Goal: Find contact information: Find contact information

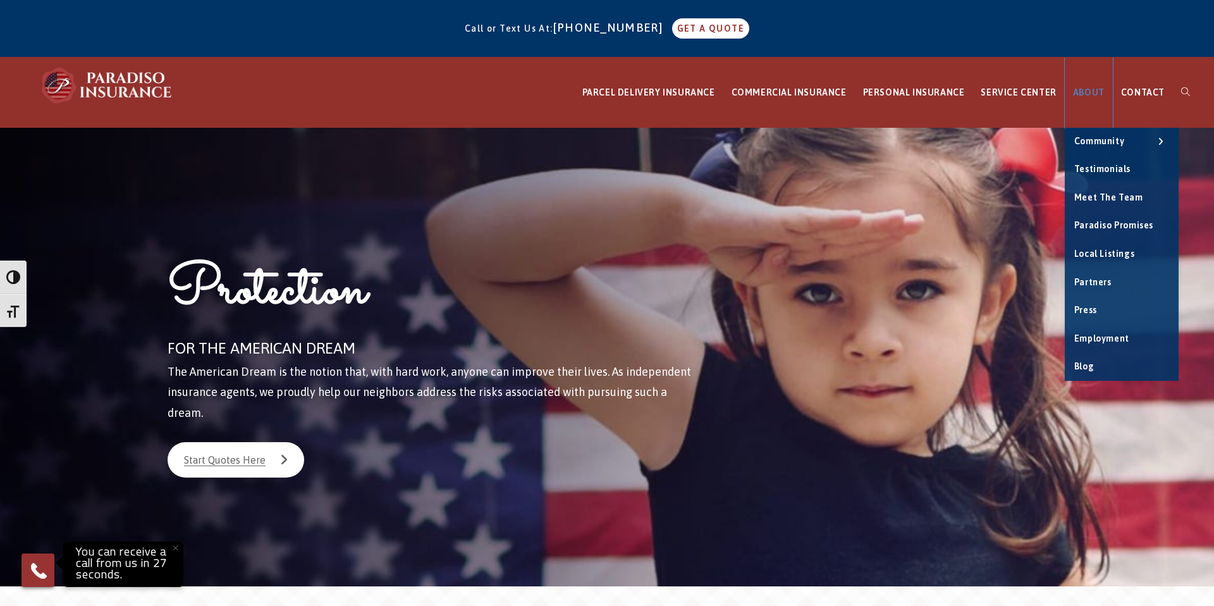
click at [1095, 94] on span "ABOUT" at bounding box center [1089, 92] width 32 height 10
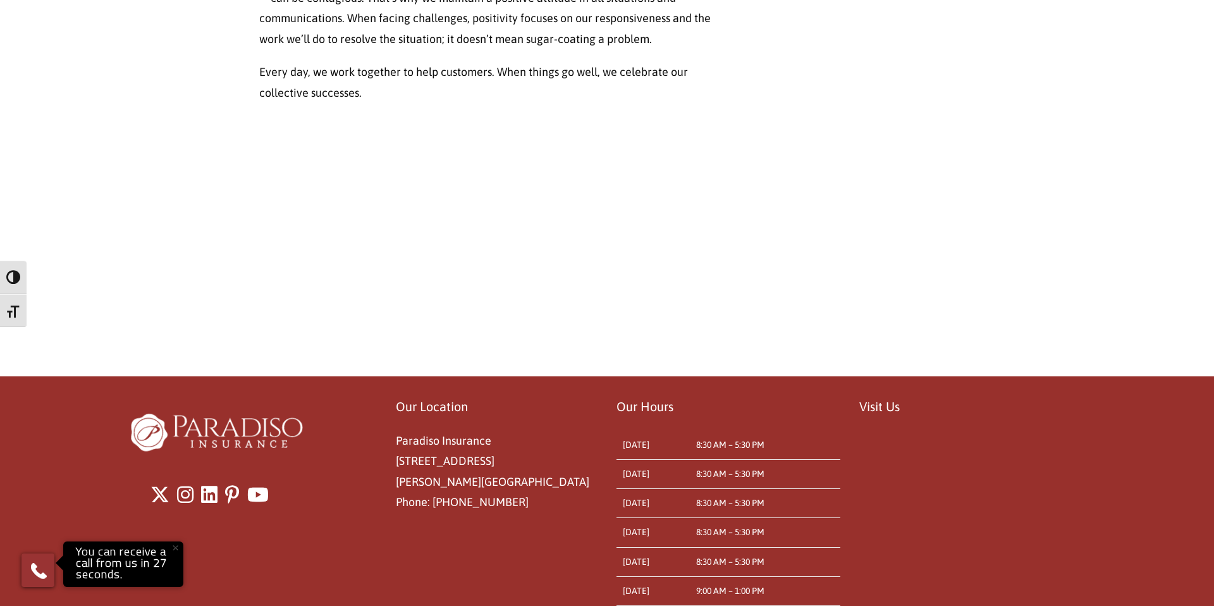
scroll to position [1007, 0]
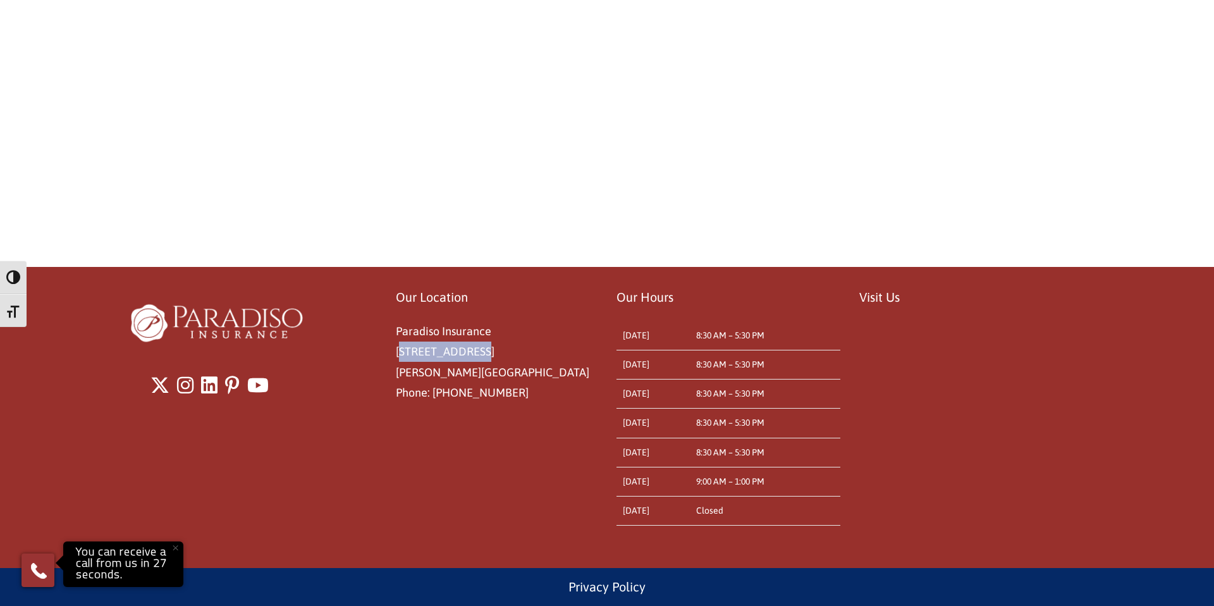
drag, startPoint x: 397, startPoint y: 355, endPoint x: 467, endPoint y: 357, distance: 70.2
click at [467, 357] on p "Paradiso Insurance 8 East Main St Stafford Springs, CT 06076 Phone: 860-684-5270" at bounding box center [497, 362] width 202 height 82
copy span "[STREET_ADDRESS]"
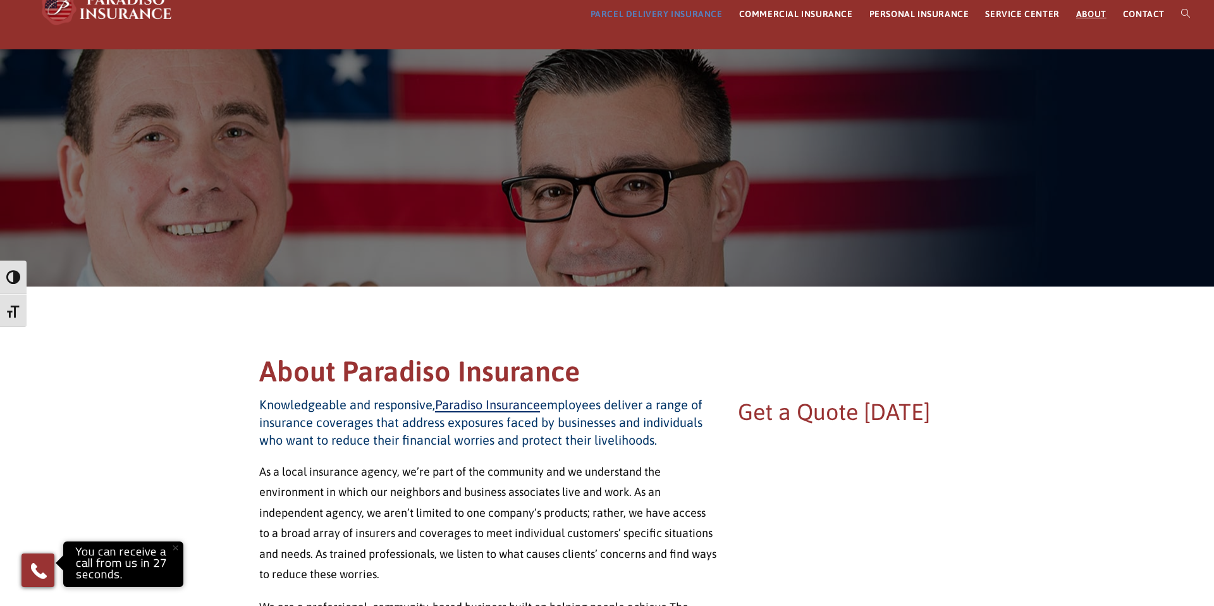
scroll to position [0, 0]
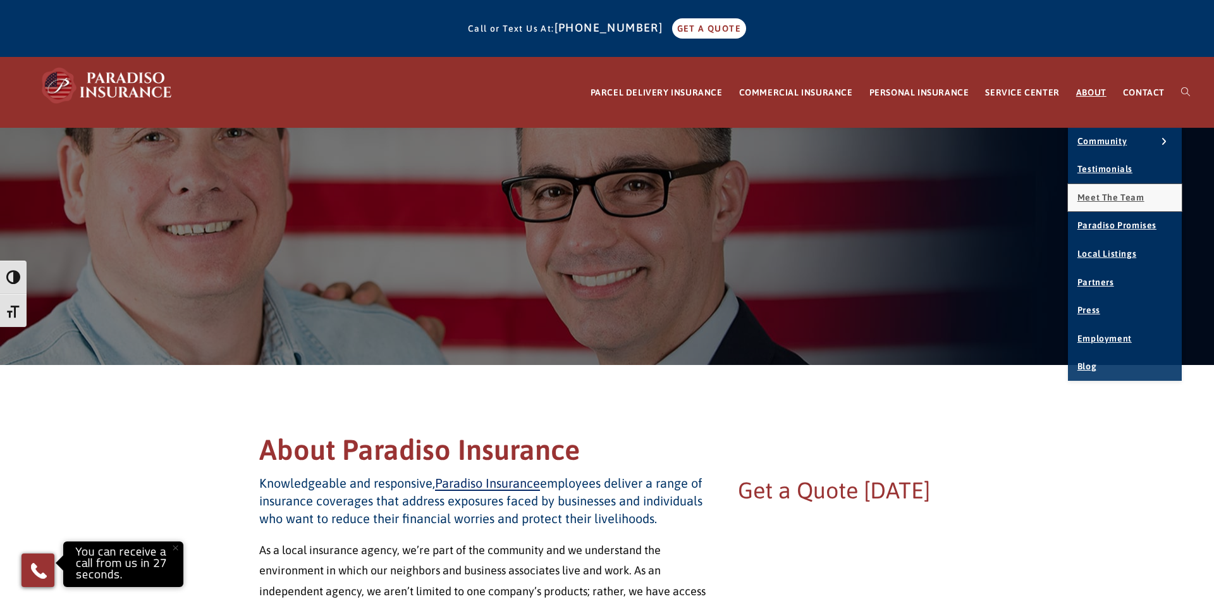
click at [1094, 200] on span "Meet the Team" at bounding box center [1110, 197] width 67 height 10
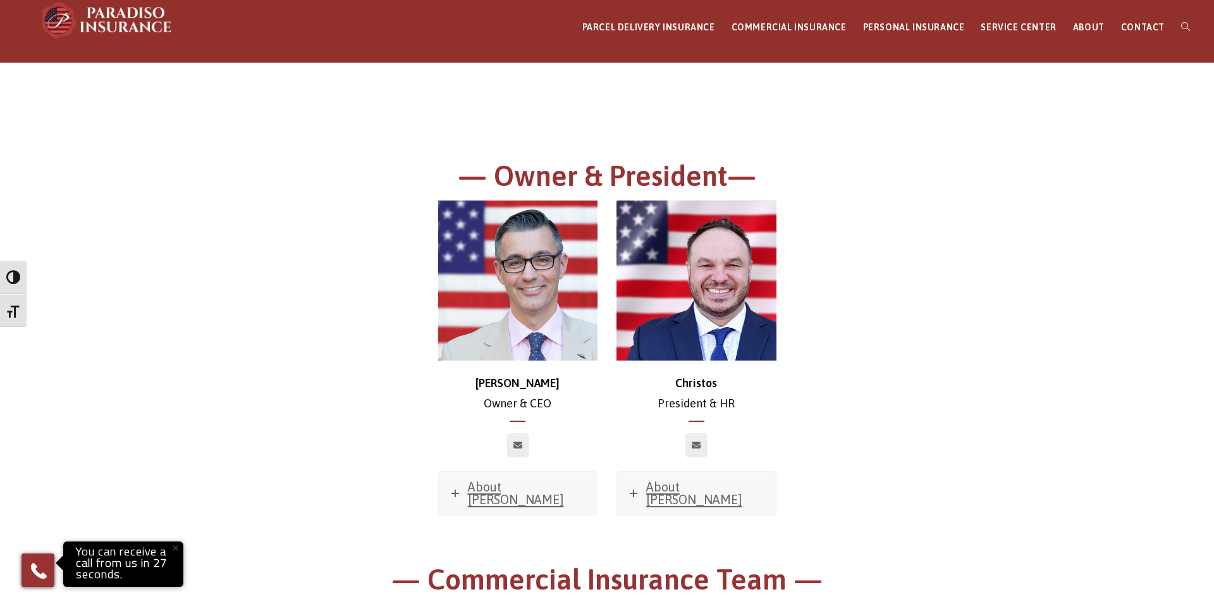
scroll to position [66, 0]
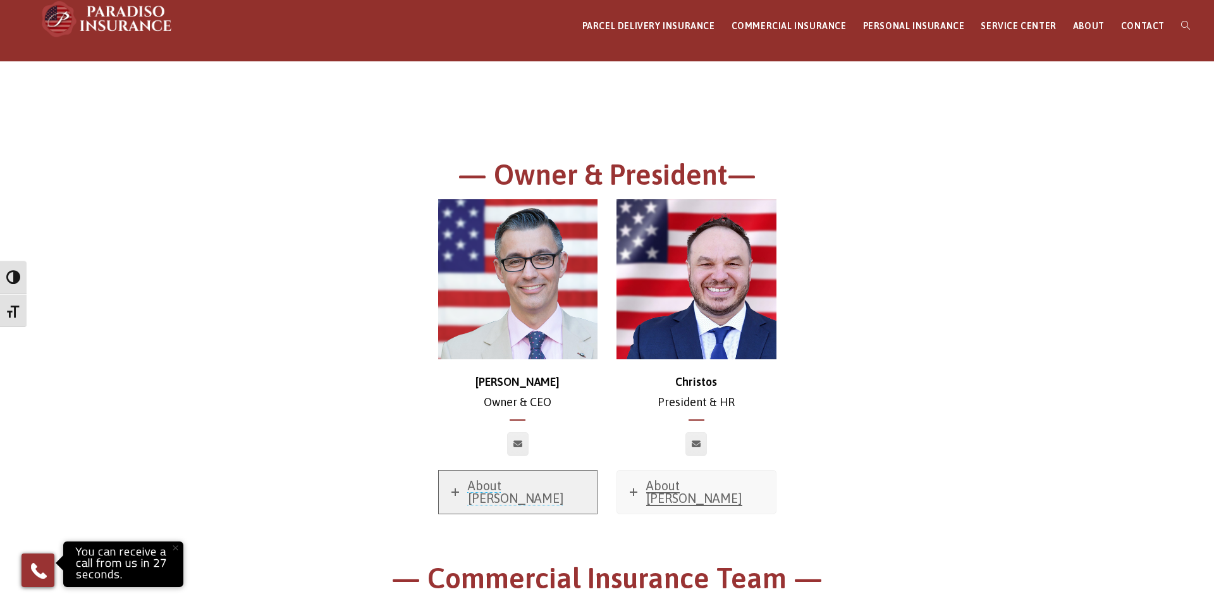
click at [455, 488] on icon at bounding box center [455, 492] width 8 height 8
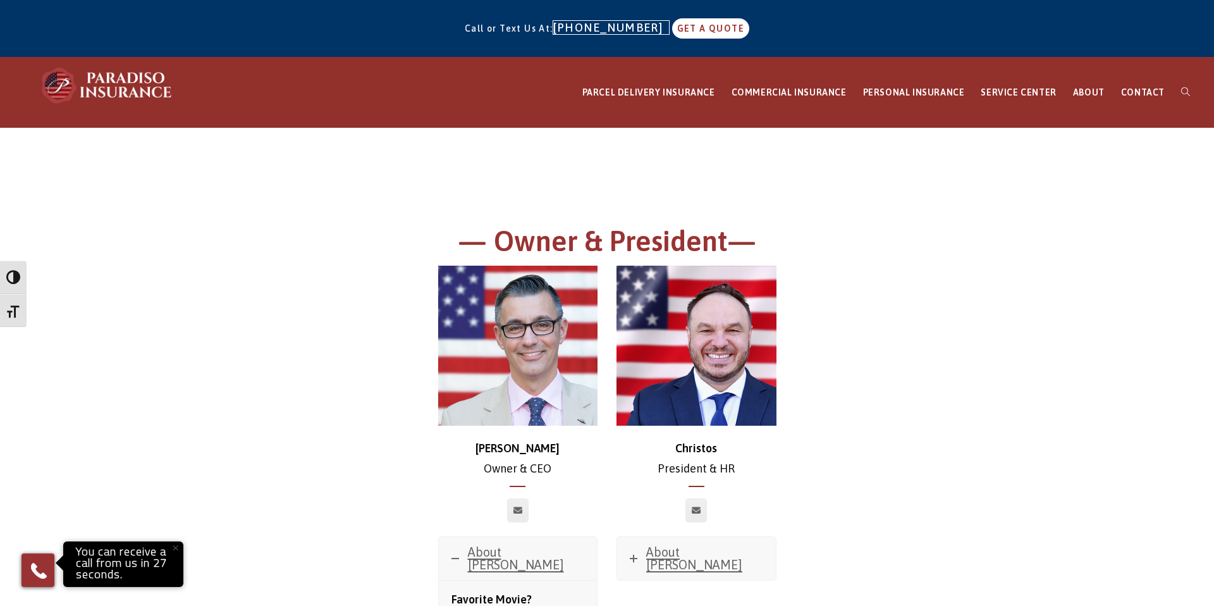
drag, startPoint x: 650, startPoint y: 26, endPoint x: 642, endPoint y: 27, distance: 7.7
